Goal: Transaction & Acquisition: Purchase product/service

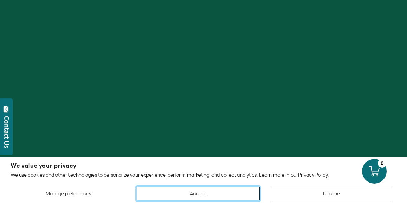
click at [206, 196] on button "Accept" at bounding box center [198, 194] width 123 height 14
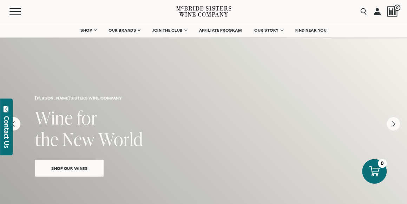
click at [53, 172] on link "Shop Our Wines" at bounding box center [69, 168] width 69 height 17
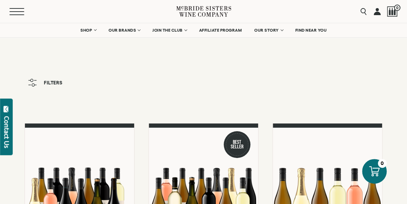
click at [14, 9] on button "Menu" at bounding box center [21, 11] width 25 height 7
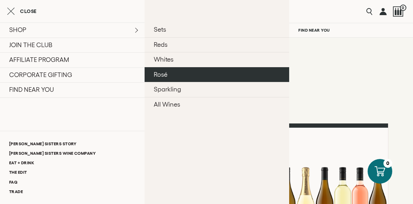
click at [189, 76] on link "Rosé" at bounding box center [216, 74] width 144 height 15
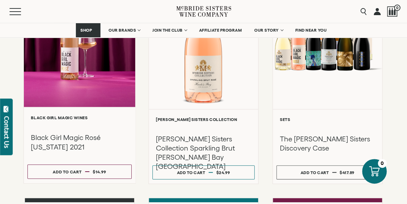
scroll to position [166, 0]
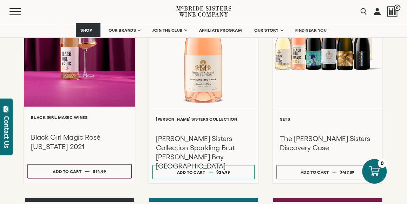
click at [65, 98] on div at bounding box center [79, 32] width 111 height 150
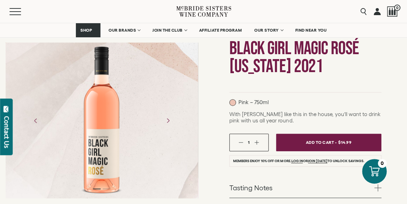
scroll to position [163, 0]
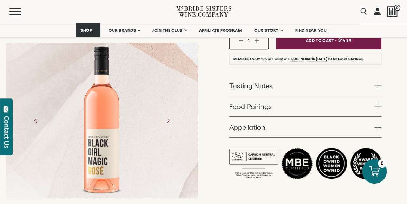
click at [377, 125] on span at bounding box center [378, 127] width 7 height 7
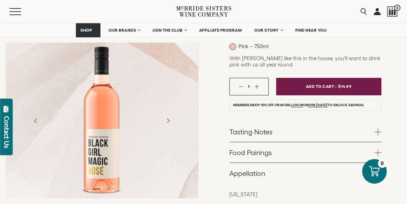
scroll to position [117, 0]
click at [306, 131] on link "Tasting Notes" at bounding box center [305, 131] width 152 height 20
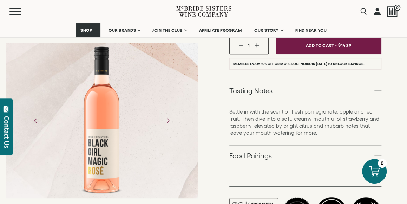
scroll to position [155, 0]
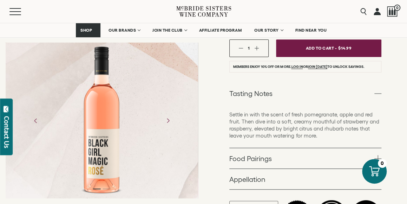
click at [292, 159] on link "Food Pairings" at bounding box center [305, 158] width 152 height 20
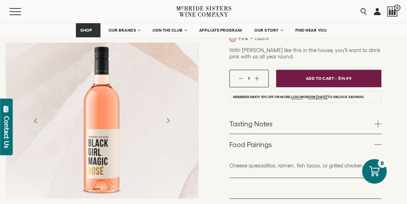
scroll to position [196, 0]
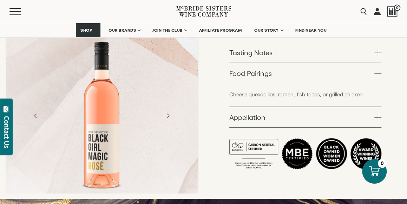
click at [381, 49] on span at bounding box center [378, 52] width 7 height 7
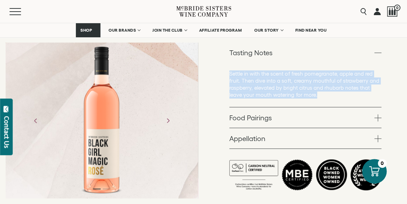
drag, startPoint x: 321, startPoint y: 94, endPoint x: 230, endPoint y: 69, distance: 94.8
click at [230, 69] on div "Settle in with the scent of fresh pomegranate, apple and red fruit. Then dive i…" at bounding box center [305, 85] width 152 height 44
copy p "Settle in with the scent of fresh pomegranate, apple and red fruit. Then dive i…"
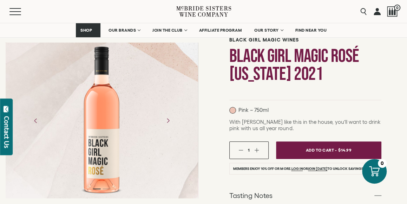
scroll to position [0, 0]
